Goal: Task Accomplishment & Management: Use online tool/utility

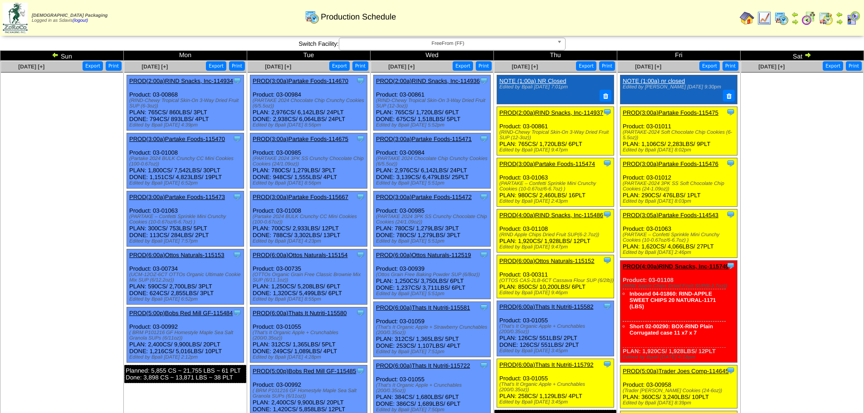
scroll to position [45, 0]
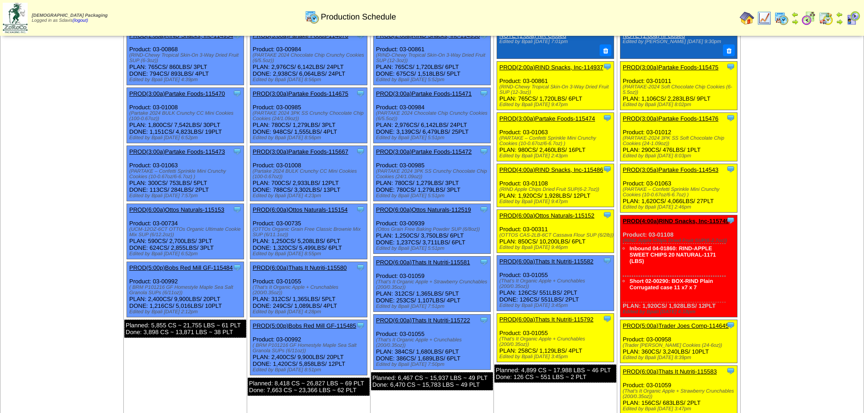
click at [659, 323] on link "PROD(5:00a)Trader Joes Comp-114645" at bounding box center [675, 325] width 106 height 7
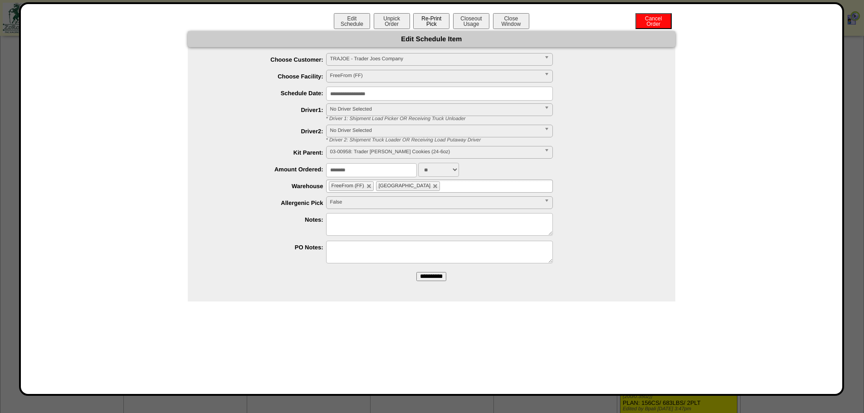
click at [432, 18] on button "Re-Print Pick" at bounding box center [431, 21] width 36 height 16
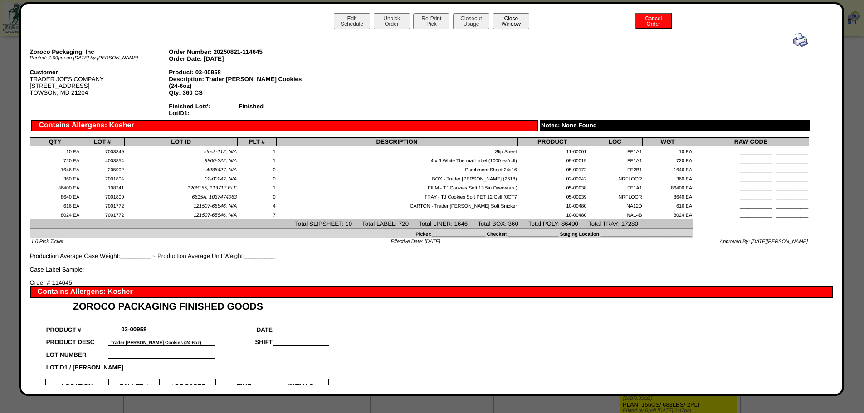
click at [503, 24] on button "Close Window" at bounding box center [511, 21] width 36 height 16
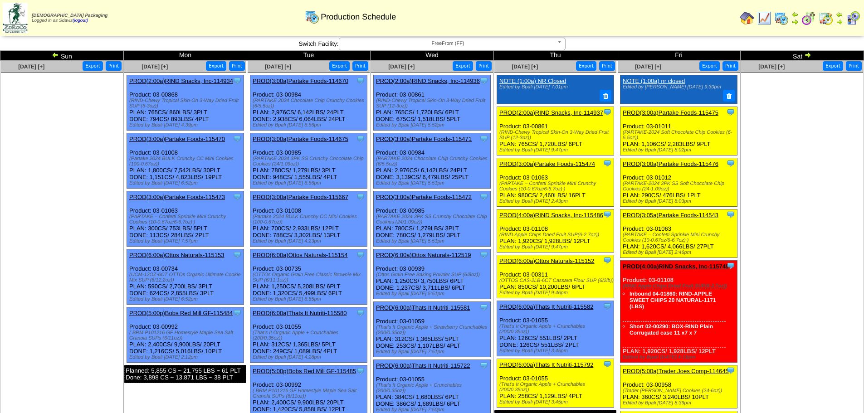
click at [668, 112] on link "PROD(3:00a)Partake Foods-115475" at bounding box center [670, 112] width 96 height 7
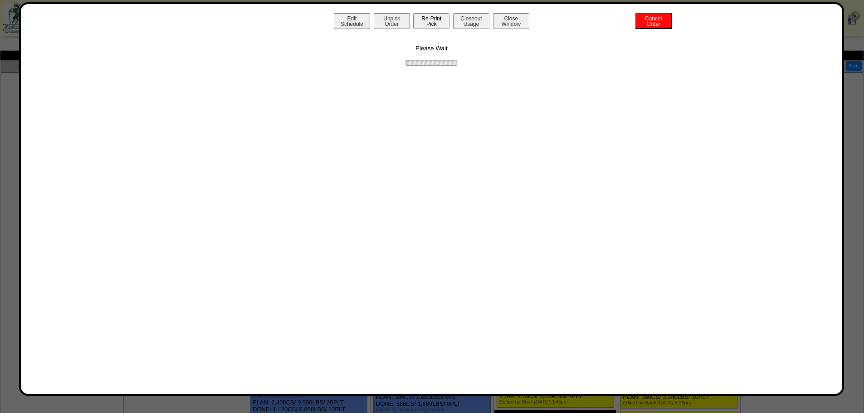
click at [428, 25] on button "Re-Print Pick" at bounding box center [431, 21] width 36 height 16
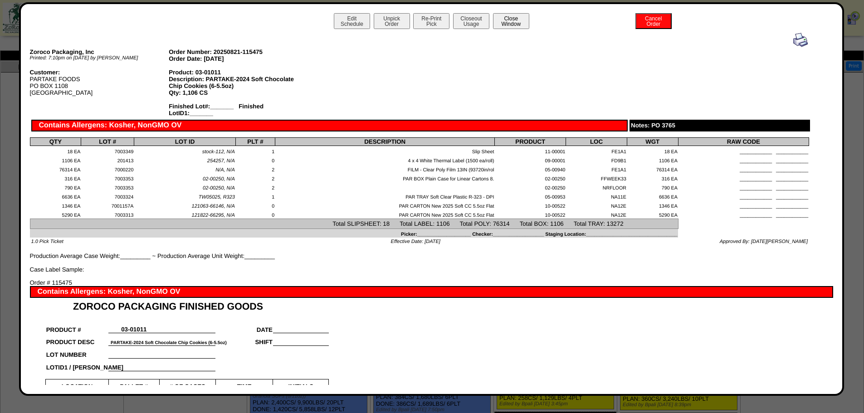
click at [505, 22] on button "Close Window" at bounding box center [511, 21] width 36 height 16
